Goal: Task Accomplishment & Management: Complete application form

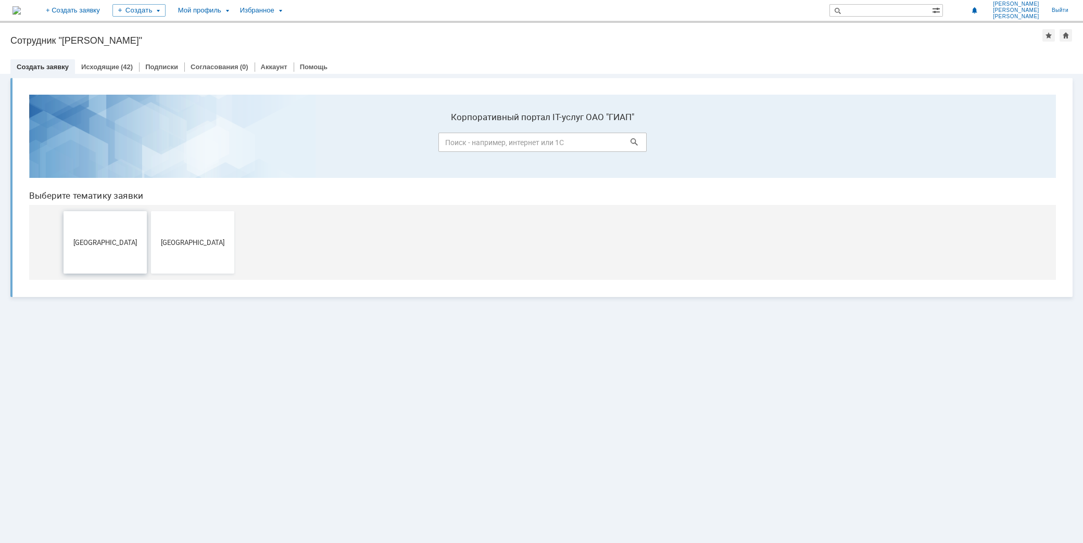
click at [107, 230] on button "[GEOGRAPHIC_DATA]" at bounding box center [104, 242] width 83 height 62
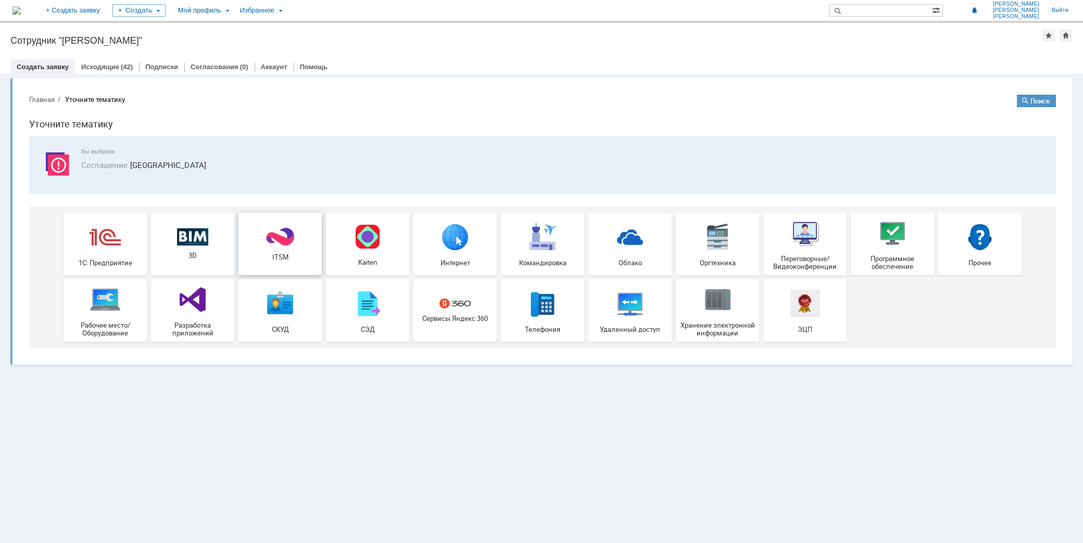
click at [299, 254] on span "ITSM" at bounding box center [280, 257] width 77 height 8
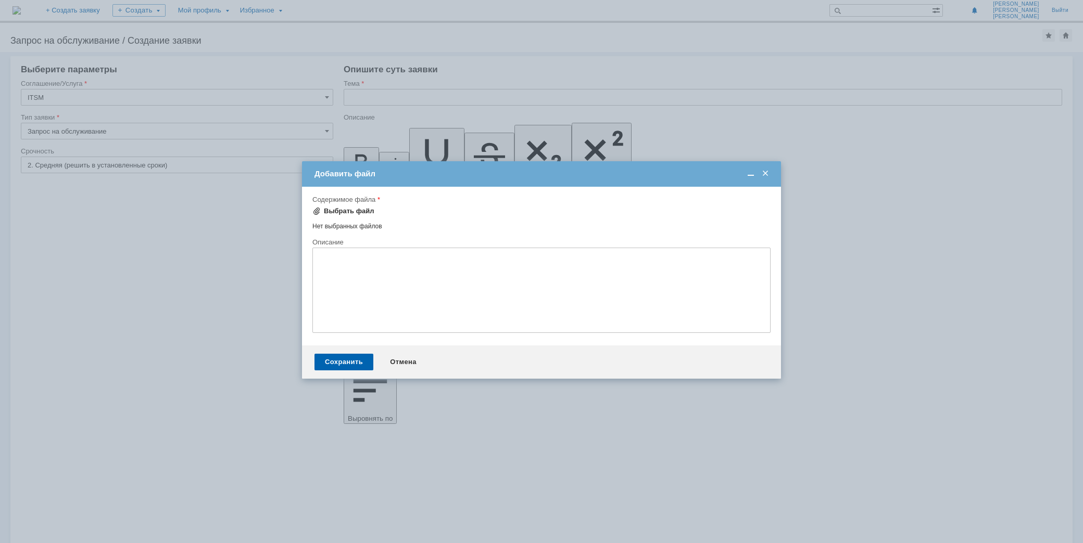
click at [326, 207] on div "Выбрать файл" at bounding box center [349, 211] width 50 height 8
click at [345, 370] on div "Сохранить" at bounding box center [343, 363] width 59 height 17
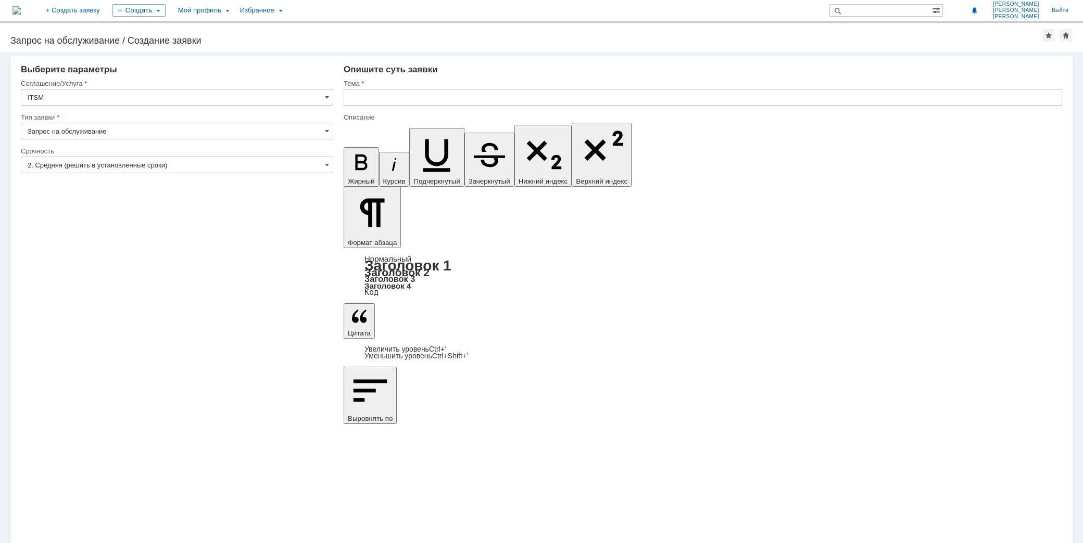
click at [389, 95] on input "text" at bounding box center [703, 97] width 718 height 17
type input "В"
type input "Фатальная ошибка при сохранении."
click at [326, 164] on span at bounding box center [327, 165] width 4 height 8
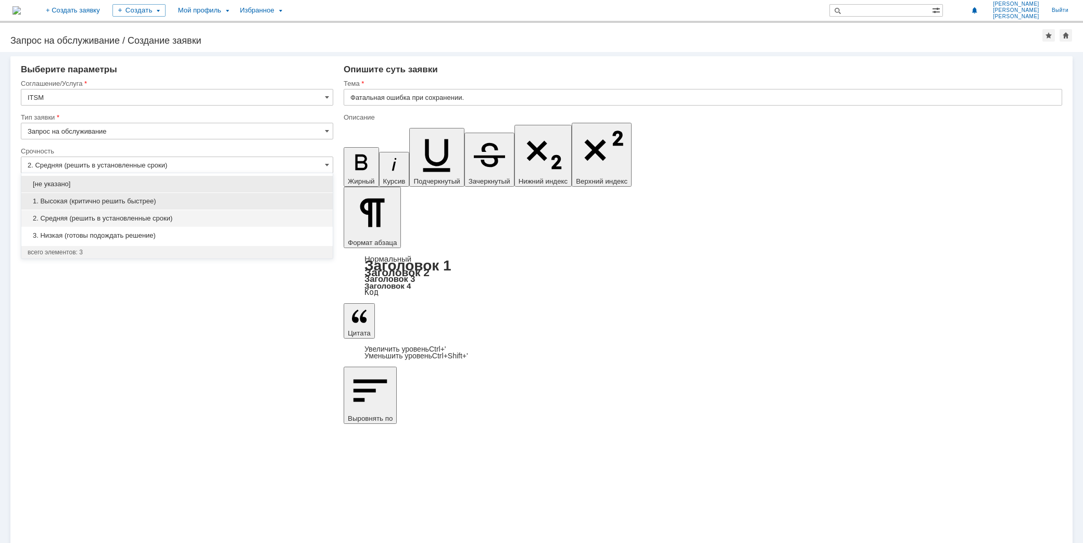
click at [303, 199] on span "1. Высокая (критично решить быстрее)" at bounding box center [177, 201] width 299 height 8
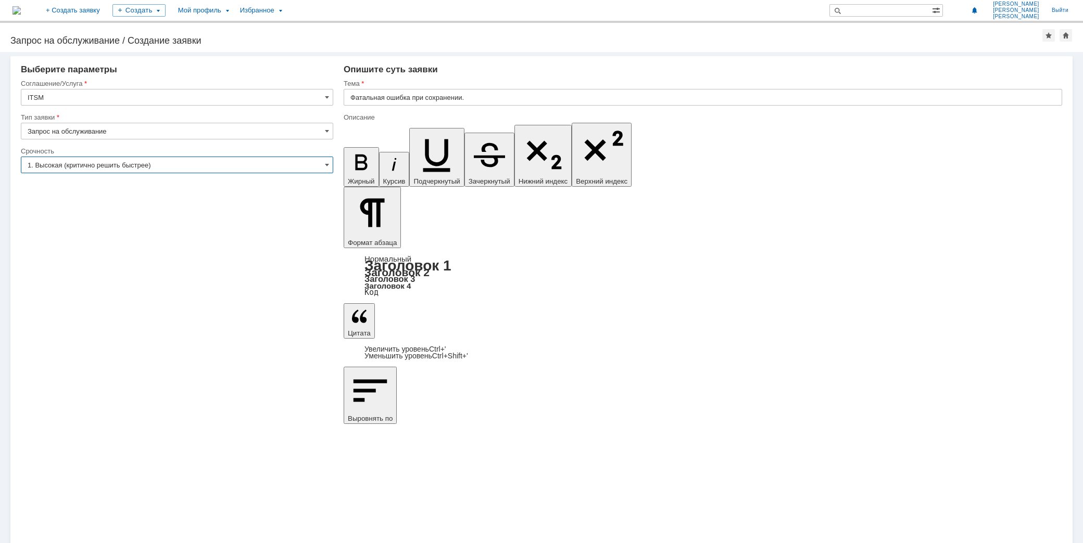
type input "1. Высокая (критично решить быстрее)"
